Goal: Information Seeking & Learning: Learn about a topic

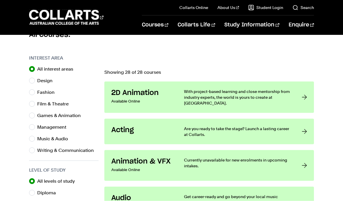
scroll to position [172, 0]
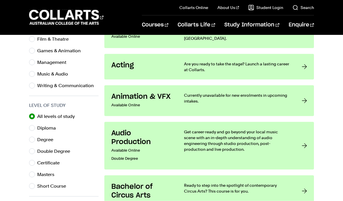
click at [31, 163] on input "Certificate" at bounding box center [32, 163] width 6 height 6
radio input "true"
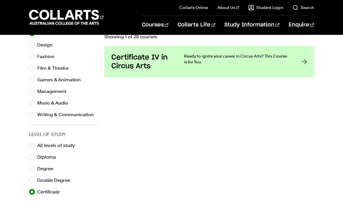
scroll to position [207, 0]
click at [32, 143] on input "All levels of study" at bounding box center [32, 146] width 6 height 6
radio input "true"
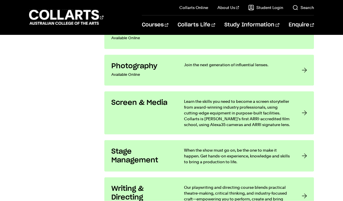
scroll to position [1265, 0]
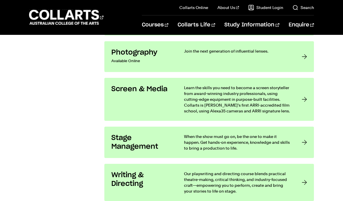
click at [307, 104] on div at bounding box center [304, 99] width 5 height 29
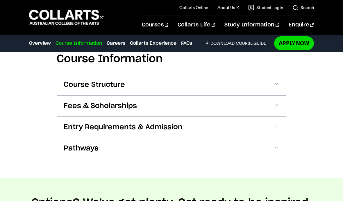
scroll to position [600, 0]
click at [250, 150] on button "Pathways" at bounding box center [172, 148] width 230 height 21
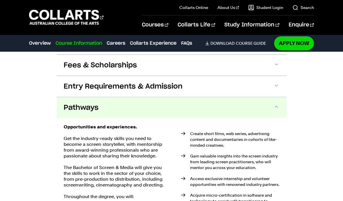
scroll to position [640, 0]
click at [280, 105] on button "Pathways" at bounding box center [172, 108] width 230 height 21
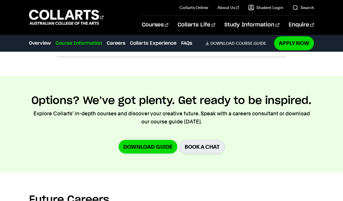
scroll to position [695, 0]
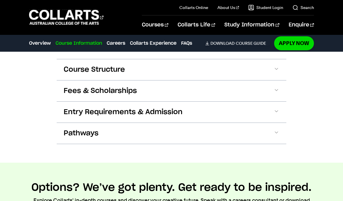
click at [266, 139] on button "Pathways" at bounding box center [172, 133] width 230 height 21
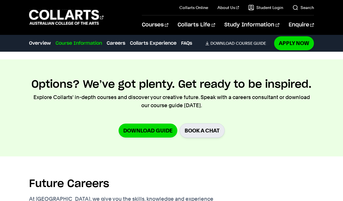
scroll to position [883, 0]
